Goal: Task Accomplishment & Management: Manage account settings

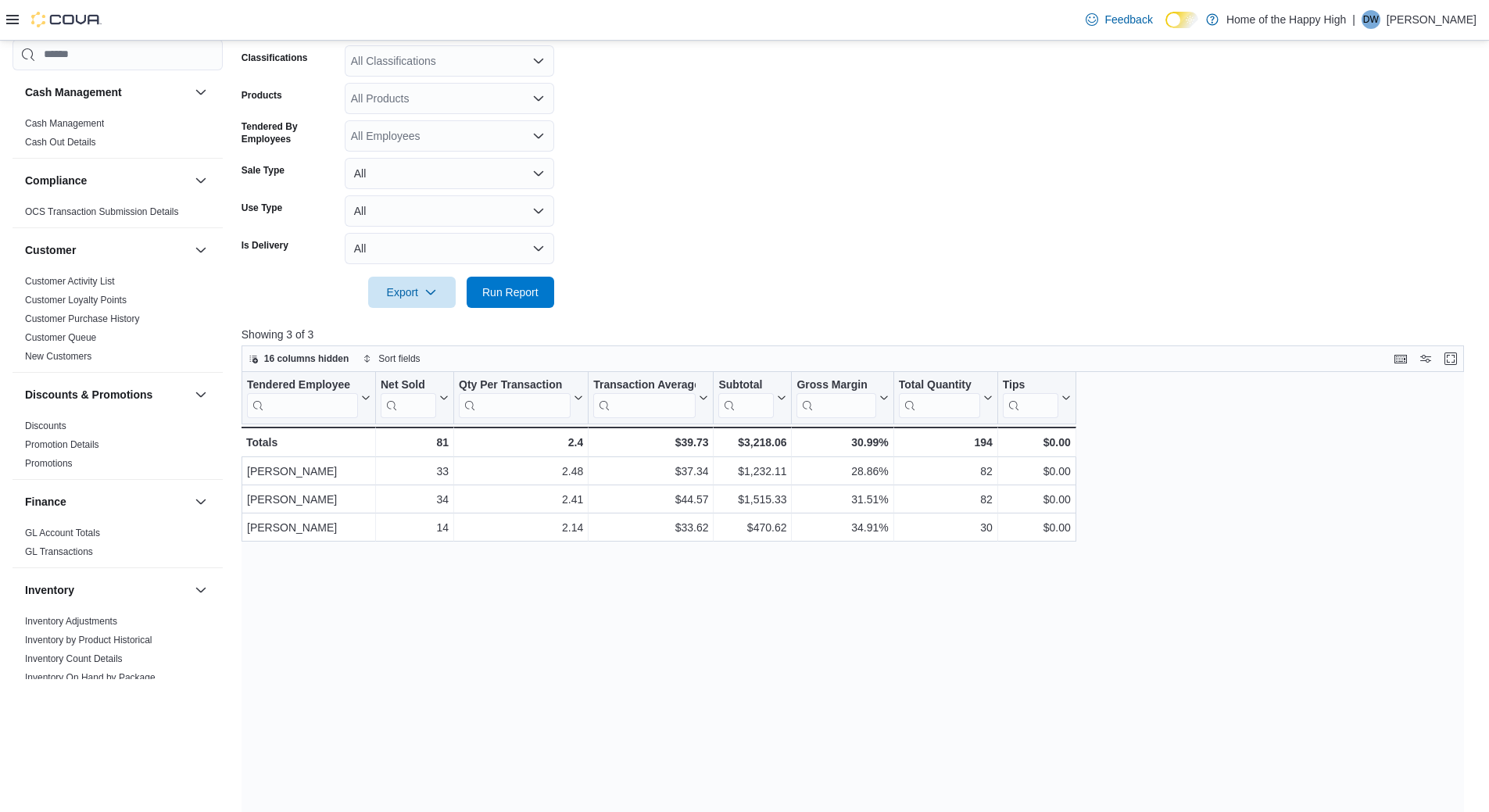
scroll to position [854, 0]
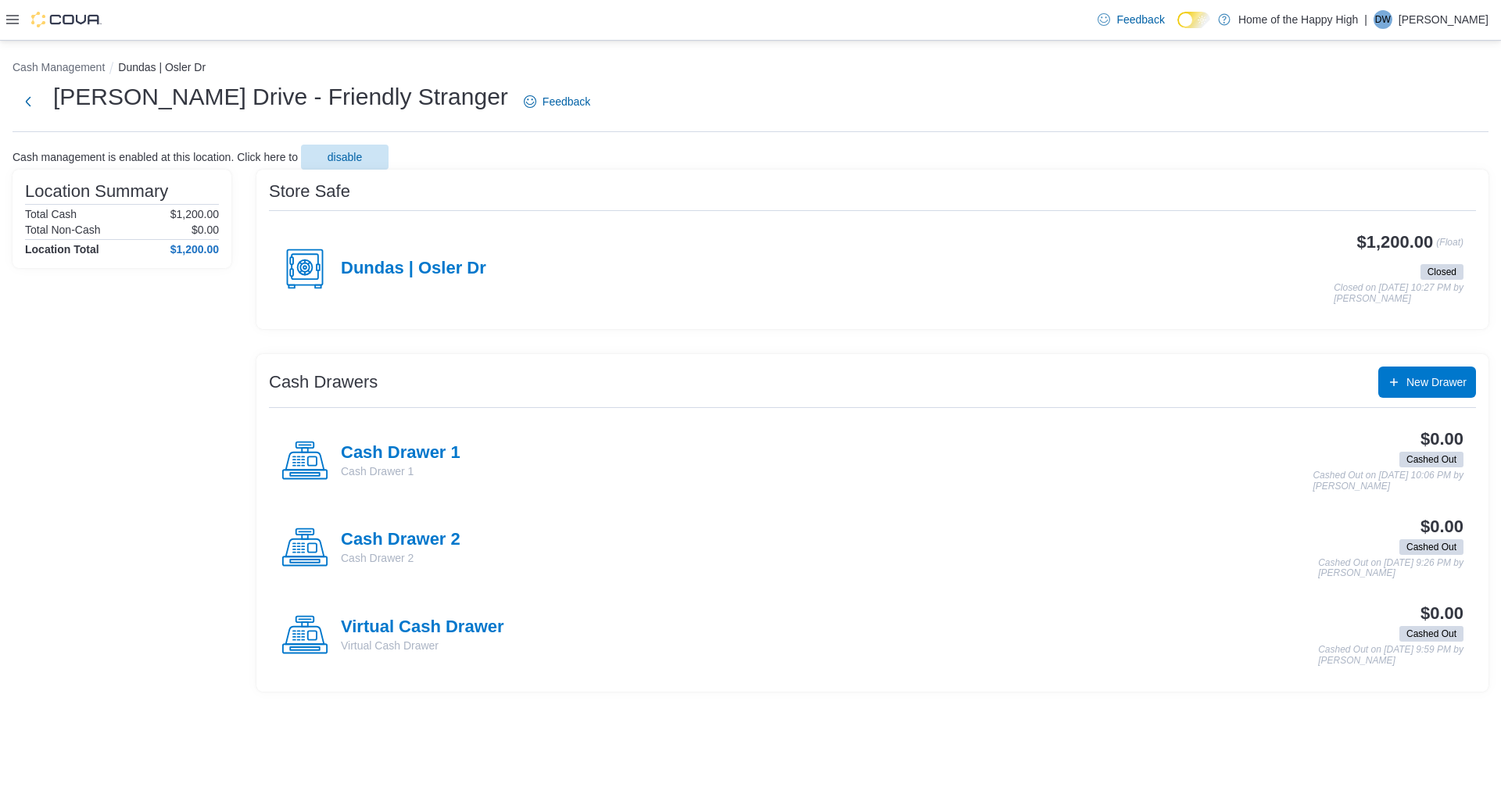
click at [1443, 17] on p "David Whyte" at bounding box center [1443, 19] width 90 height 18
click at [1410, 157] on button "Sign Out" at bounding box center [1409, 154] width 144 height 25
